Goal: Communication & Community: Share content

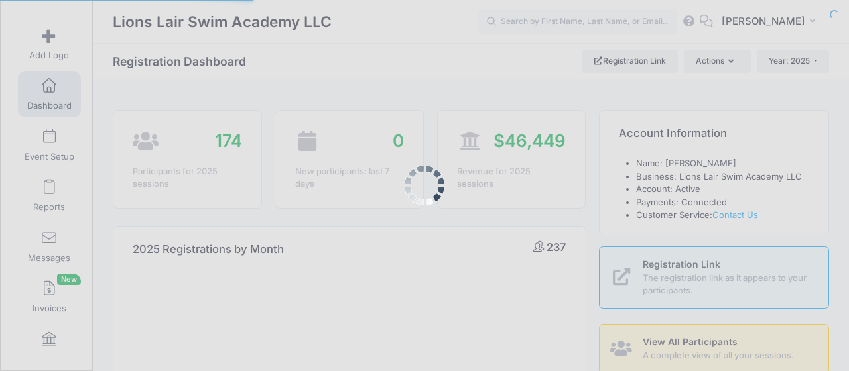
select select
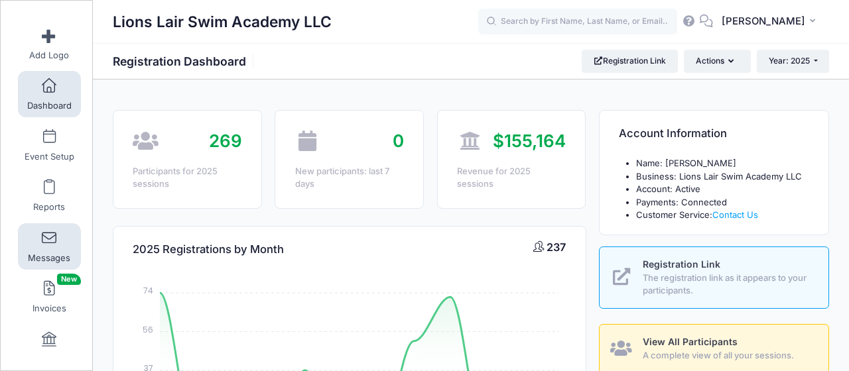
click at [49, 235] on span at bounding box center [49, 238] width 0 height 15
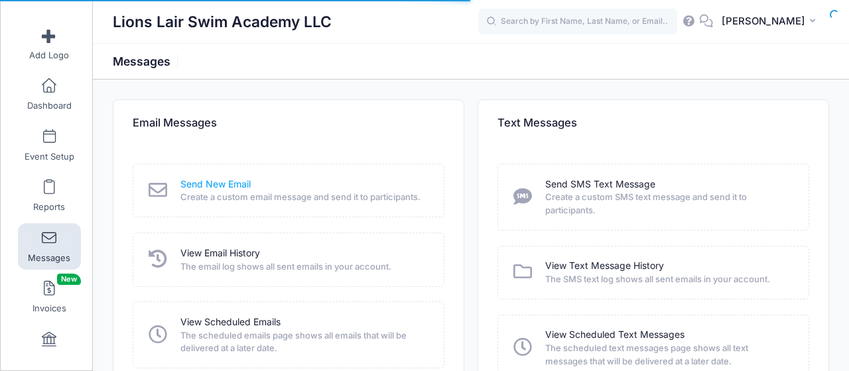
click at [228, 184] on link "Send New Email" at bounding box center [215, 185] width 70 height 14
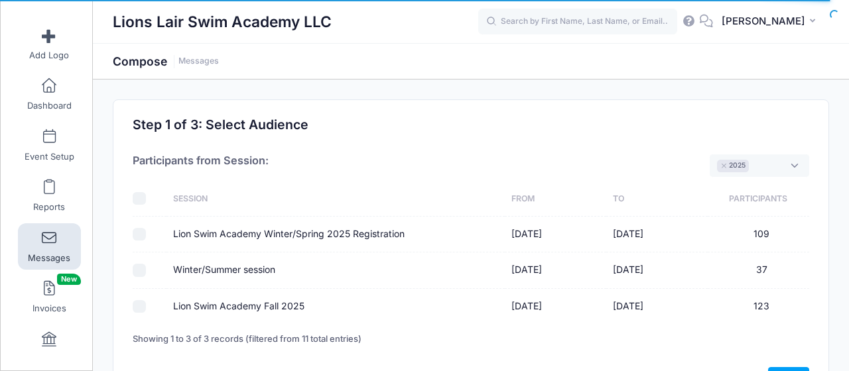
click at [142, 308] on input "Lion Swim Academy Fall 2025" at bounding box center [139, 306] width 13 height 13
checkbox input "true"
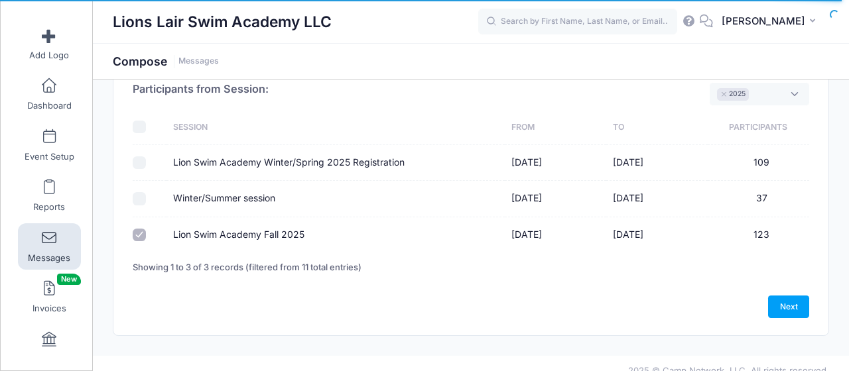
scroll to position [82, 0]
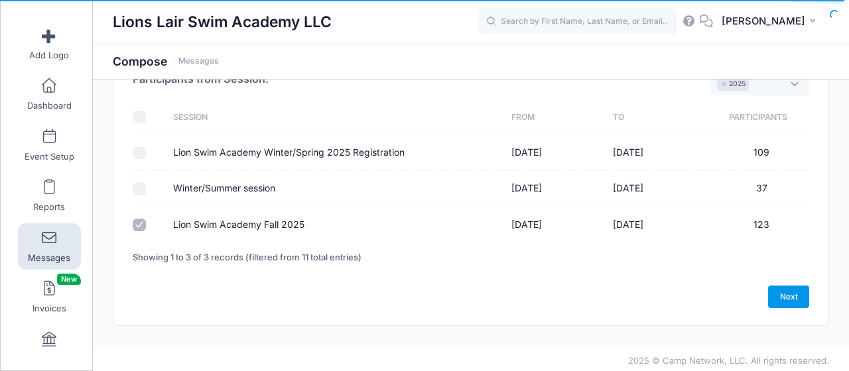
click at [798, 296] on link "Next" at bounding box center [788, 297] width 41 height 23
select select "50"
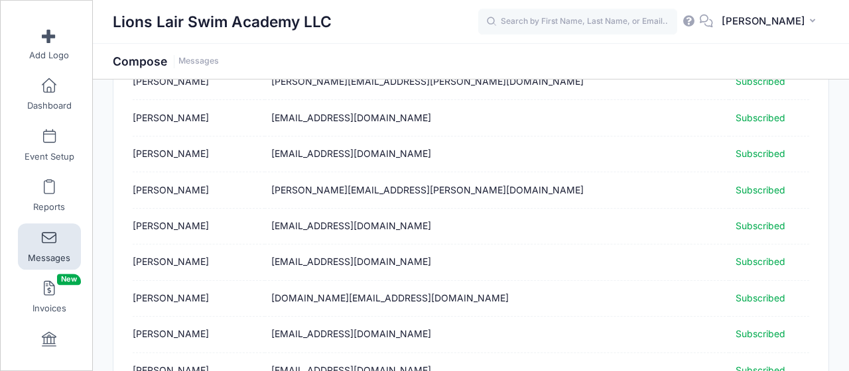
scroll to position [1778, 0]
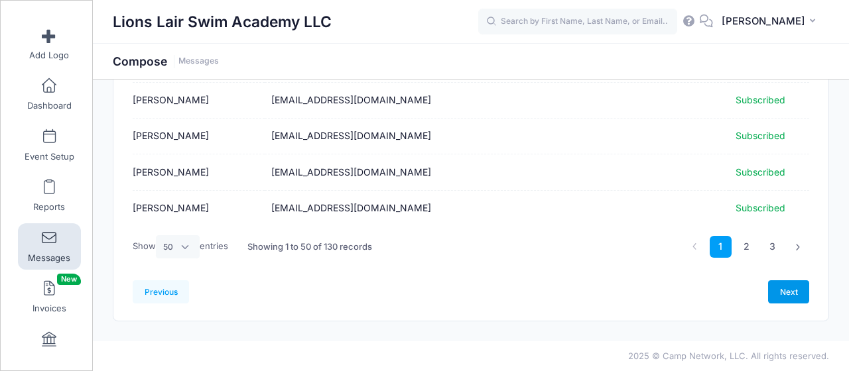
click at [791, 298] on link "Next" at bounding box center [788, 292] width 41 height 23
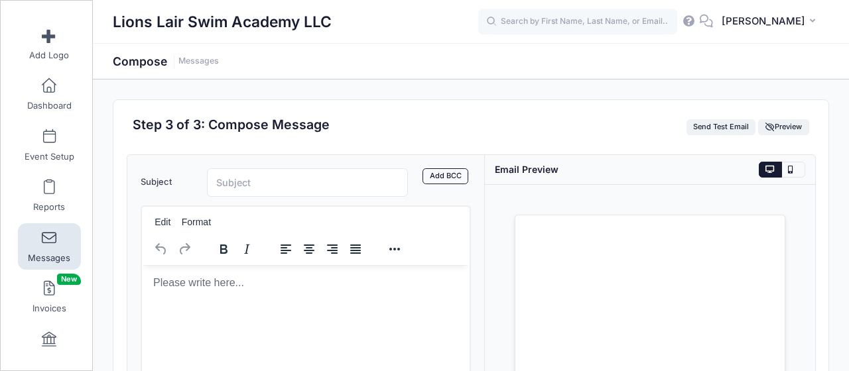
scroll to position [0, 0]
click at [247, 187] on input "Subject" at bounding box center [307, 182] width 201 height 29
click at [247, 187] on input "[PERSON_NAME]" at bounding box center [307, 182] width 201 height 29
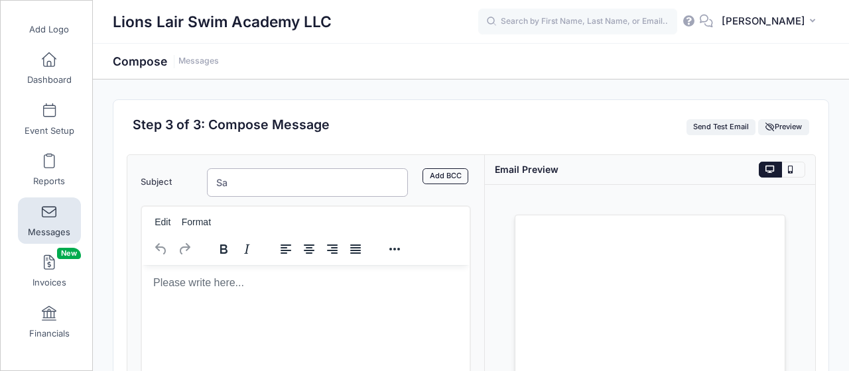
type input "S"
type input "LSA entering campus"
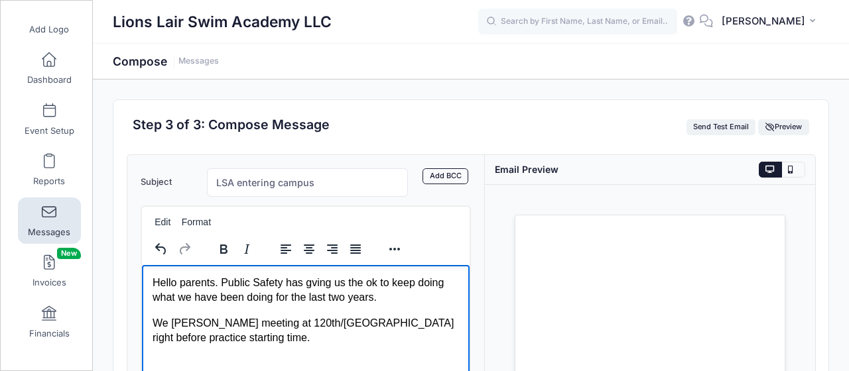
scroll to position [25, 0]
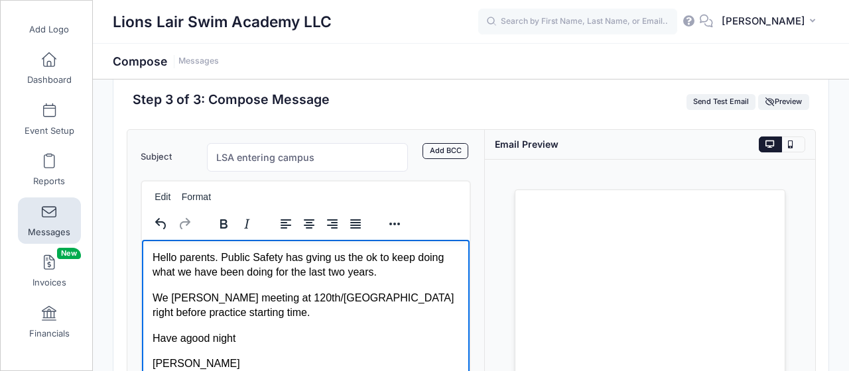
click at [210, 296] on p "We [PERSON_NAME] meeting at 120th/[GEOGRAPHIC_DATA] right before practice start…" at bounding box center [305, 305] width 306 height 30
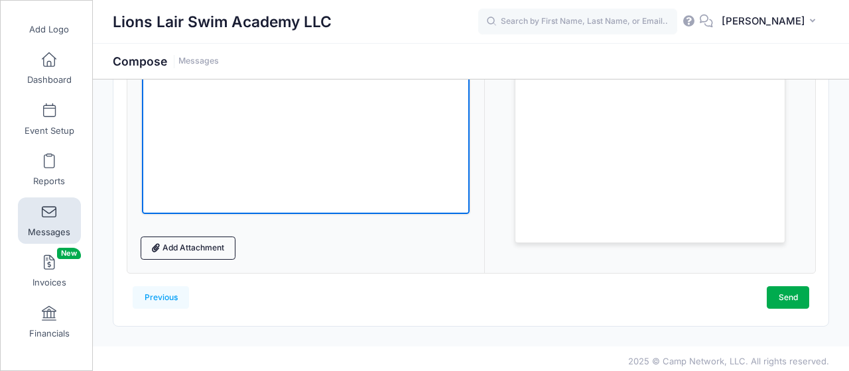
scroll to position [328, 0]
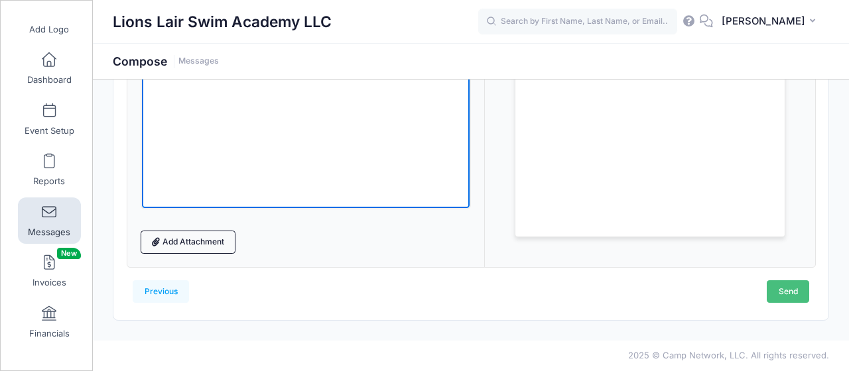
click at [784, 289] on link "Send" at bounding box center [788, 292] width 42 height 23
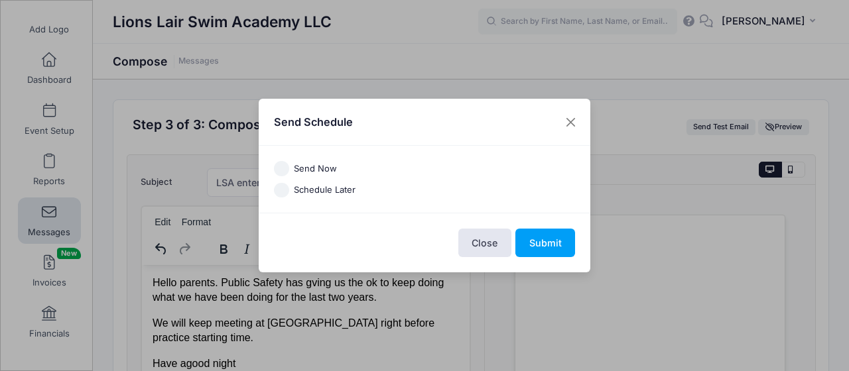
click at [284, 166] on input "Send Now" at bounding box center [281, 168] width 15 height 15
radio input "true"
click at [544, 240] on button "Submit" at bounding box center [545, 243] width 60 height 29
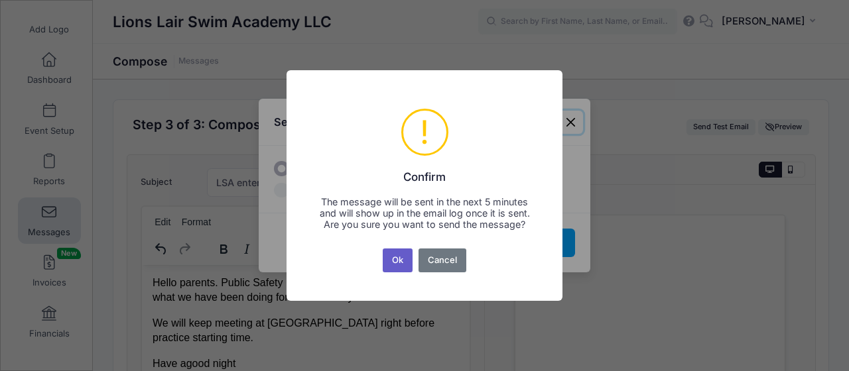
click at [392, 273] on button "Ok" at bounding box center [398, 261] width 31 height 24
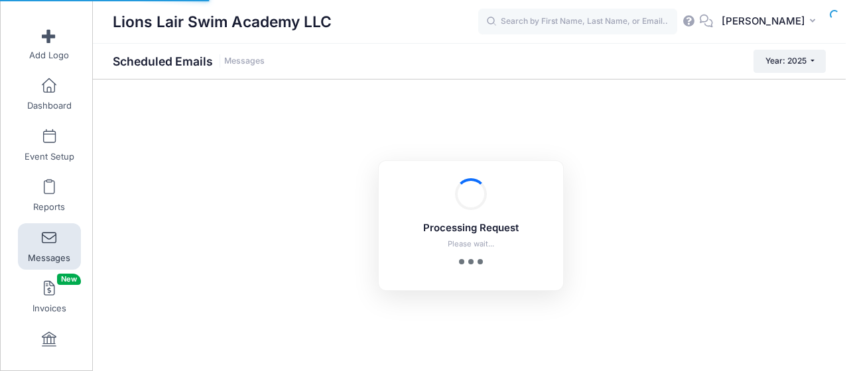
scroll to position [26, 0]
